Goal: Navigation & Orientation: Find specific page/section

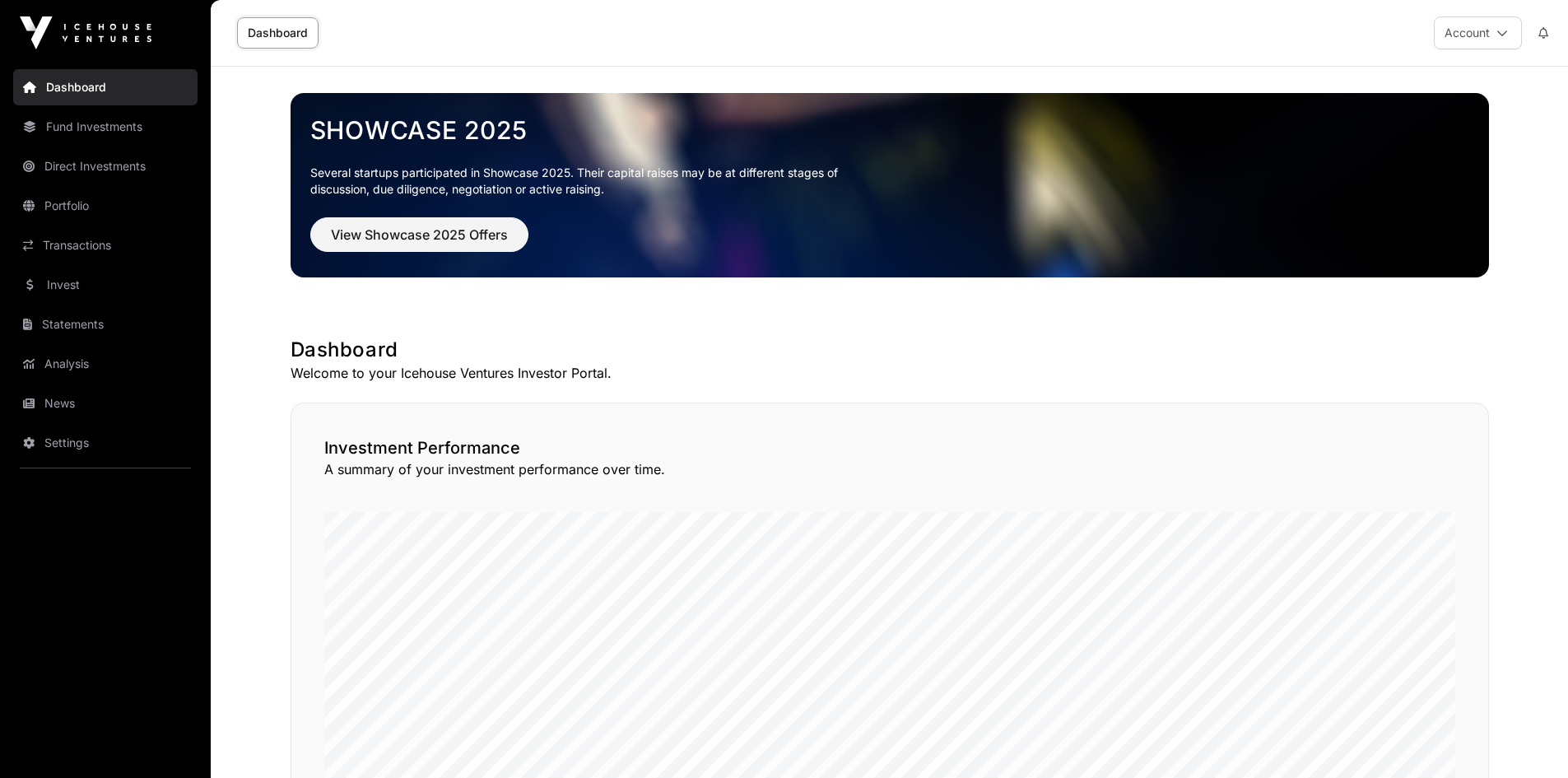
click at [49, 406] on link "News" at bounding box center [105, 403] width 184 height 36
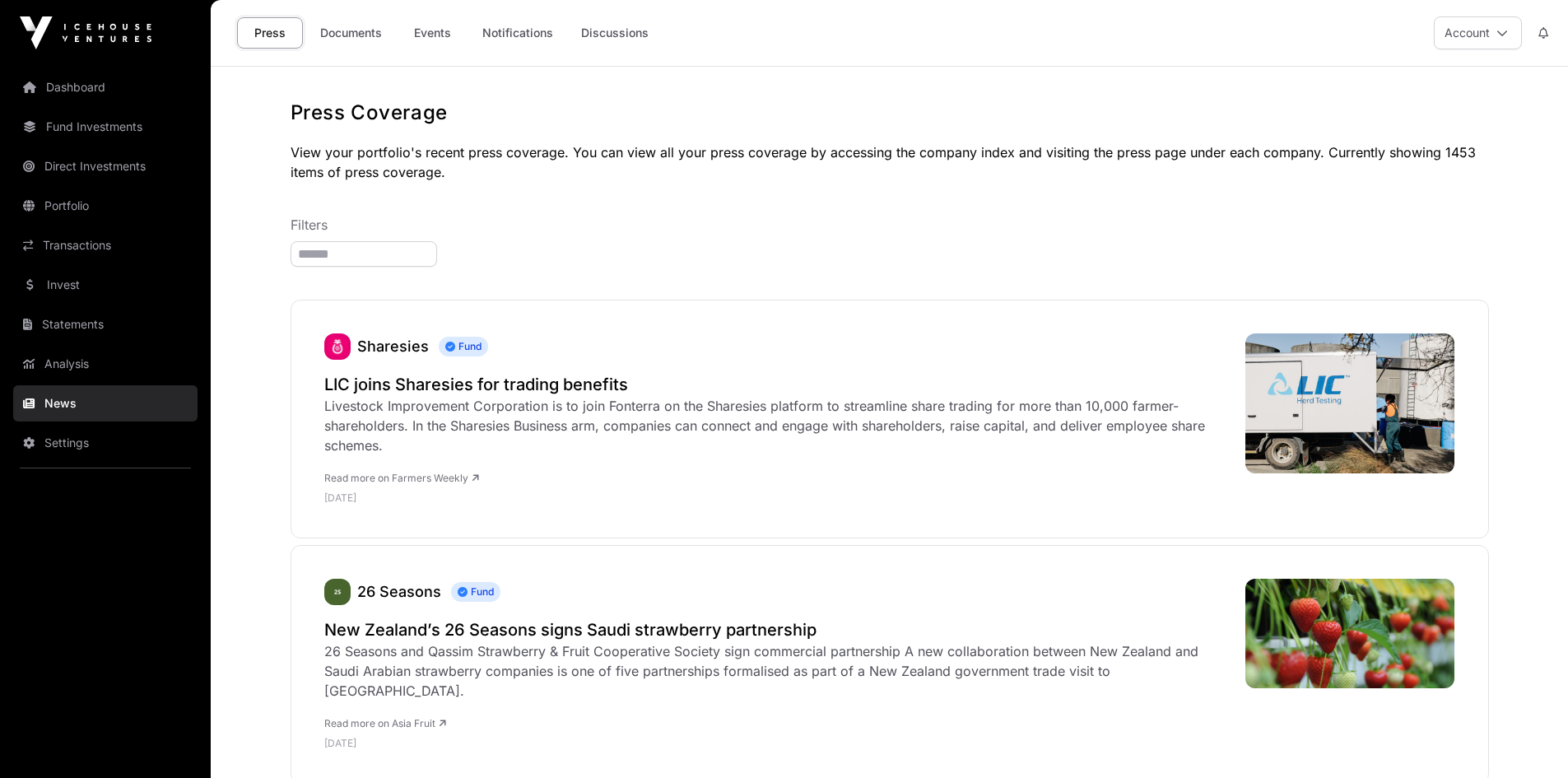
click at [353, 25] on link "Documents" at bounding box center [351, 32] width 83 height 31
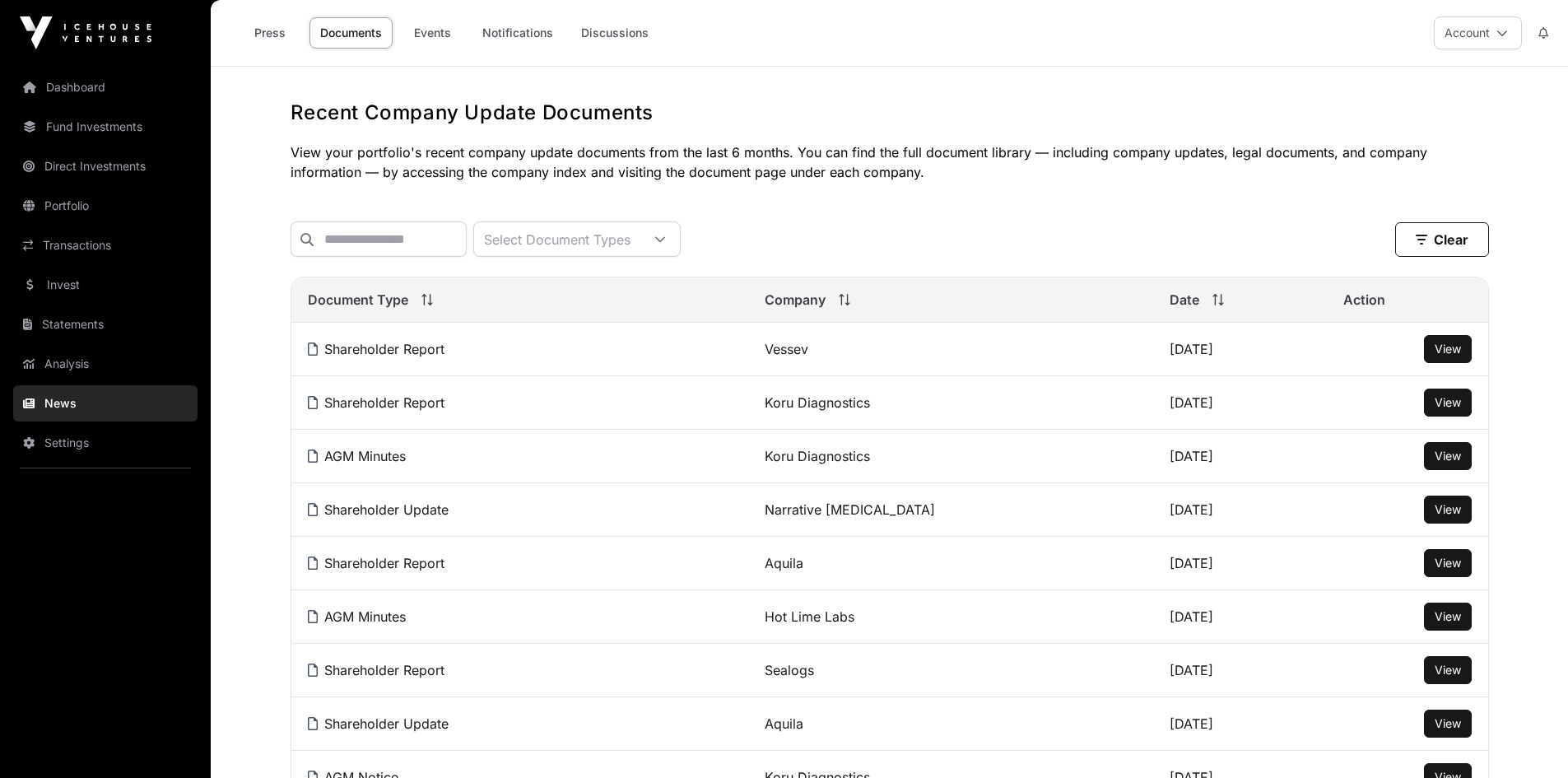
click at [453, 27] on link "Events" at bounding box center [432, 32] width 66 height 31
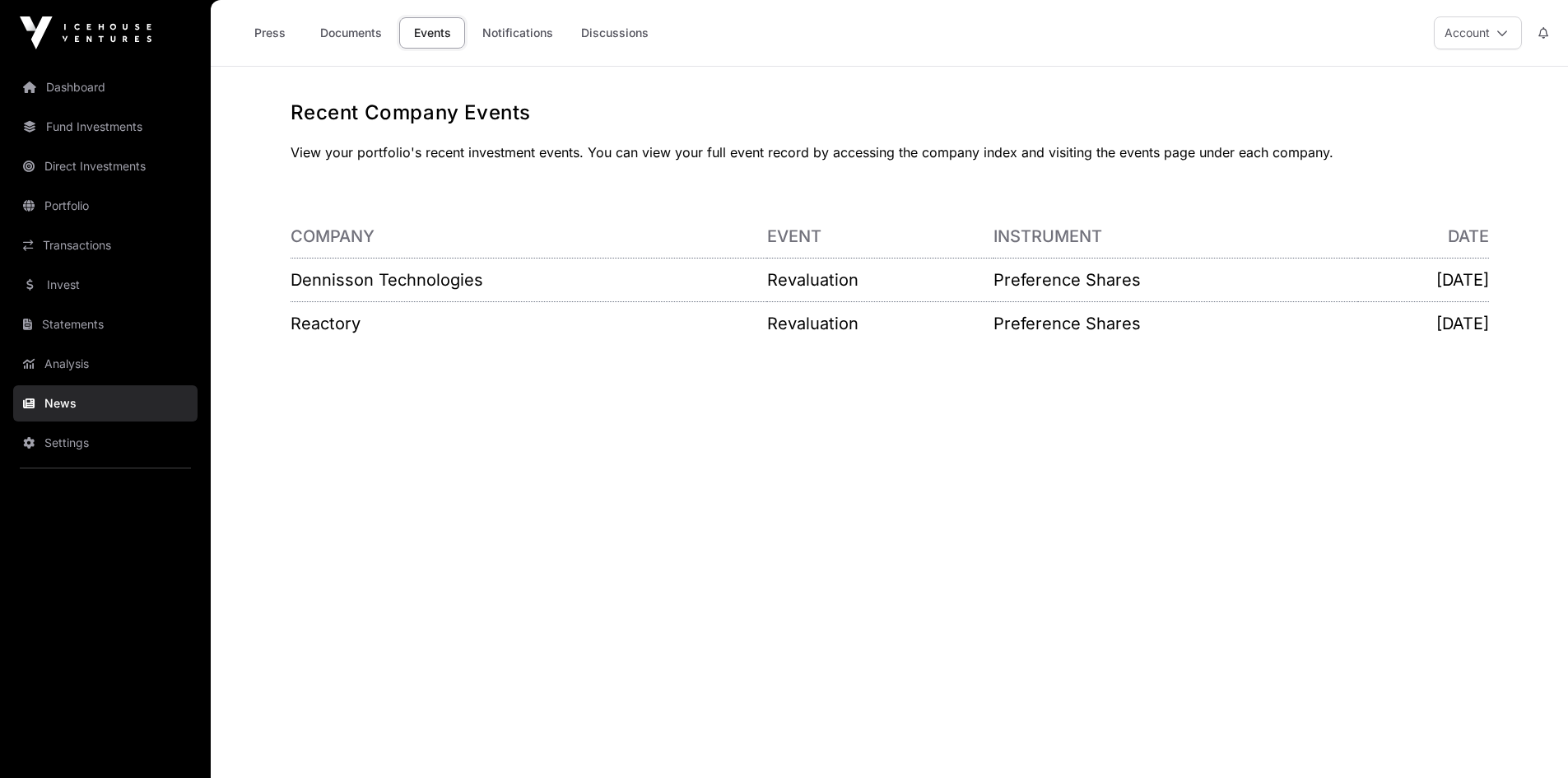
click at [85, 277] on link "Invest" at bounding box center [105, 284] width 184 height 36
